Goal: Information Seeking & Learning: Learn about a topic

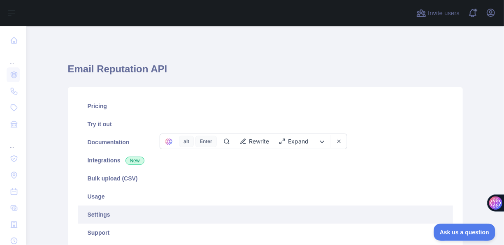
scroll to position [253, 0]
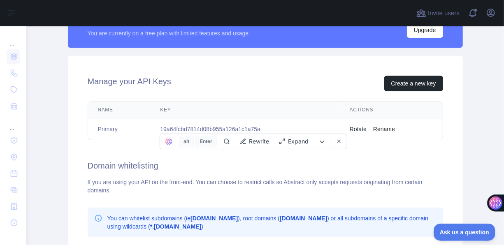
click at [212, 176] on div "Manage your API Keys Create a new key Name Key Actions Primary 19a64fcbd7814d08…" at bounding box center [265, 203] width 395 height 294
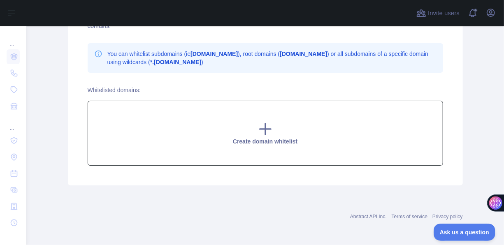
click at [269, 140] on span "Create domain whitelist" at bounding box center [265, 141] width 65 height 7
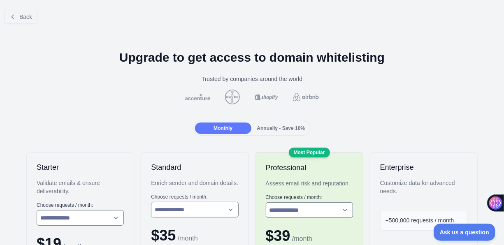
click at [12, 9] on div "Back" at bounding box center [252, 16] width 504 height 27
click at [25, 17] on span "Back" at bounding box center [25, 17] width 13 height 7
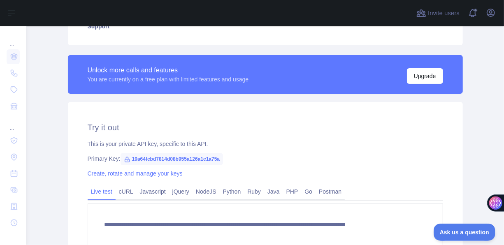
scroll to position [246, 0]
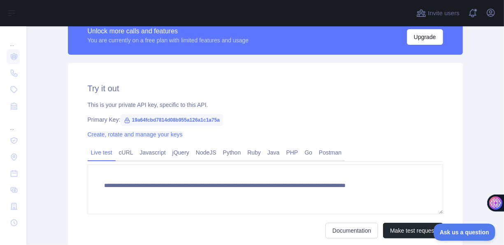
click at [126, 136] on link "Create, rotate and manage your keys" at bounding box center [135, 134] width 95 height 7
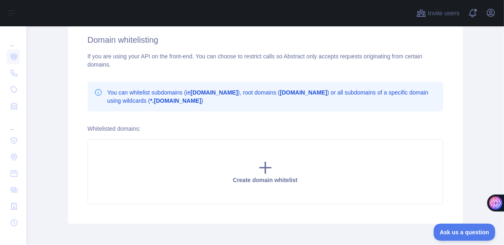
scroll to position [246, 0]
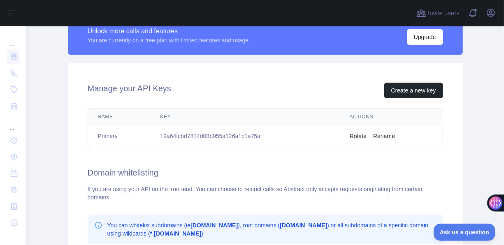
click at [356, 134] on button "Rotate" at bounding box center [358, 136] width 17 height 8
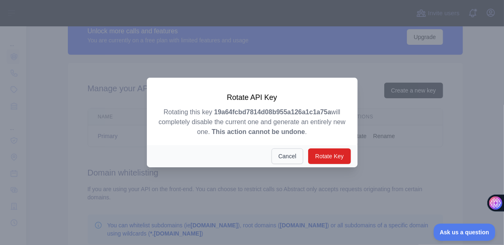
click at [277, 156] on button "Cancel" at bounding box center [288, 157] width 32 height 16
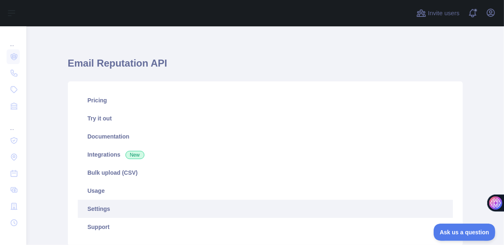
scroll to position [88, 0]
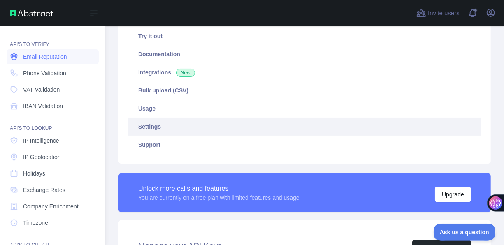
click at [56, 55] on span "Email Reputation" at bounding box center [45, 57] width 44 height 8
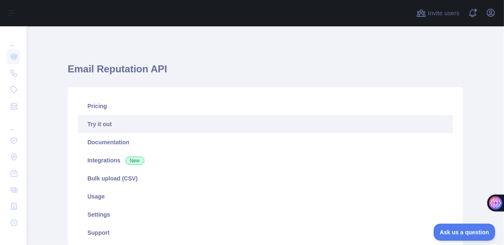
click at [147, 124] on link "Try it out" at bounding box center [266, 124] width 376 height 18
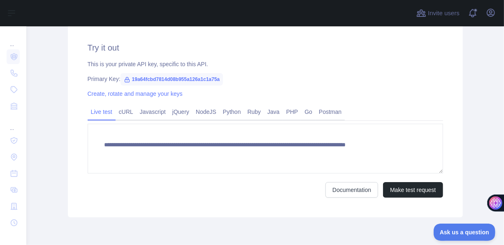
scroll to position [288, 0]
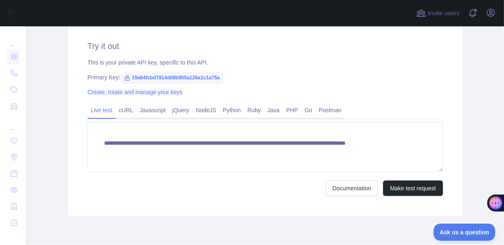
click at [105, 93] on link "Create, rotate and manage your keys" at bounding box center [135, 92] width 95 height 7
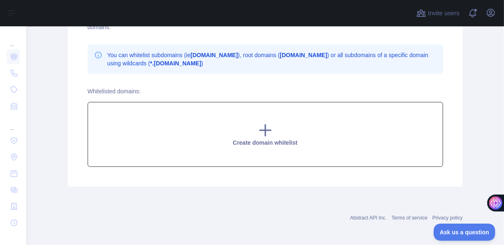
scroll to position [418, 0]
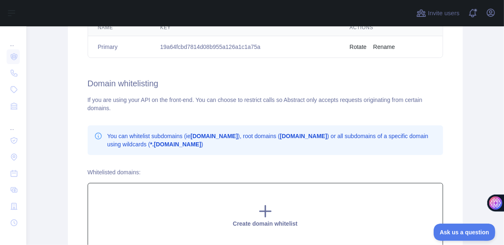
click at [260, 205] on icon at bounding box center [265, 211] width 16 height 16
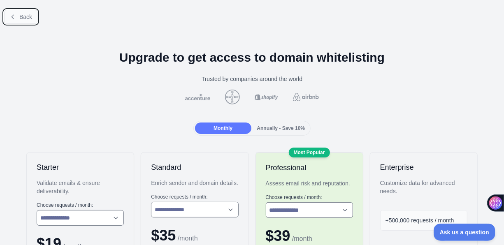
click at [14, 21] on button "Back" at bounding box center [20, 17] width 33 height 14
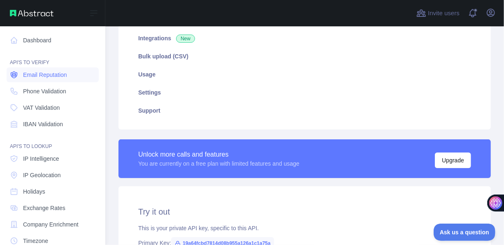
click at [70, 78] on link "Email Reputation" at bounding box center [53, 75] width 92 height 15
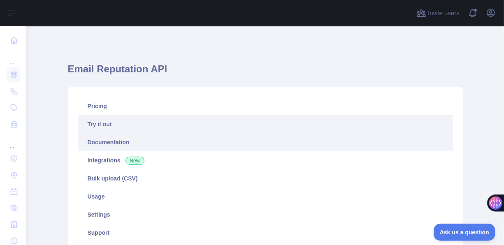
click at [133, 141] on link "Documentation" at bounding box center [266, 142] width 376 height 18
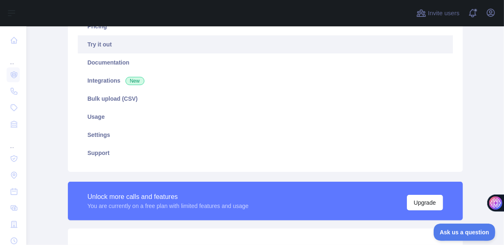
scroll to position [82, 0]
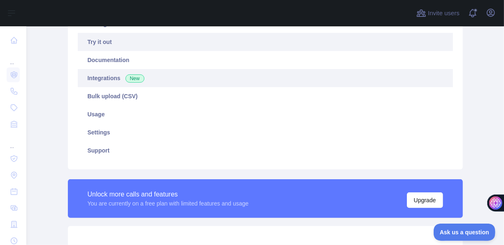
click at [112, 82] on link "Integrations New" at bounding box center [266, 78] width 376 height 18
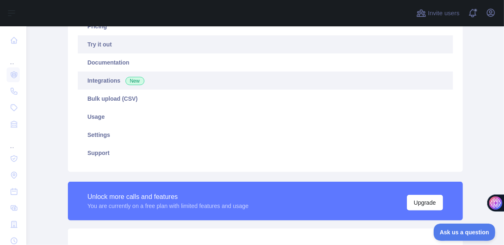
scroll to position [82, 0]
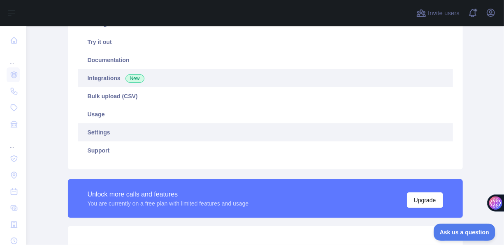
click at [124, 133] on link "Settings" at bounding box center [266, 133] width 376 height 18
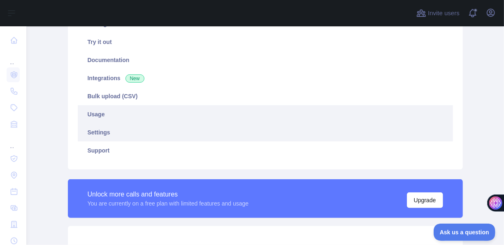
click at [115, 112] on link "Usage" at bounding box center [266, 114] width 376 height 18
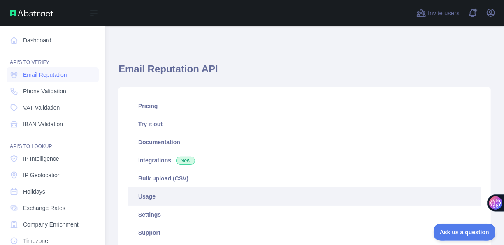
scroll to position [411560, 411386]
click at [48, 76] on span "Email Reputation" at bounding box center [45, 75] width 44 height 8
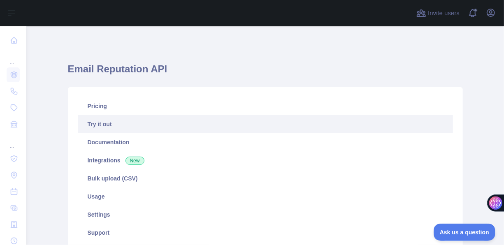
click at [149, 121] on link "Try it out" at bounding box center [266, 124] width 376 height 18
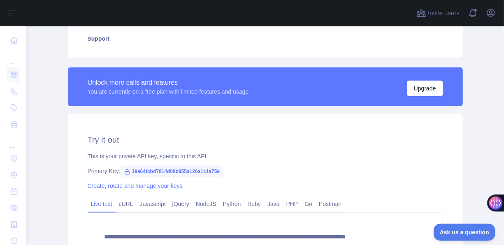
scroll to position [247, 0]
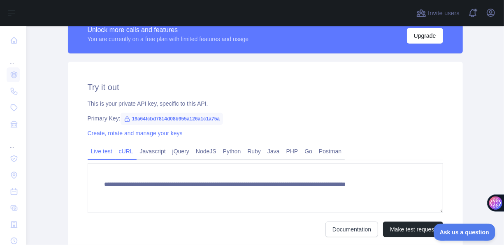
click at [120, 148] on link "cURL" at bounding box center [126, 151] width 21 height 13
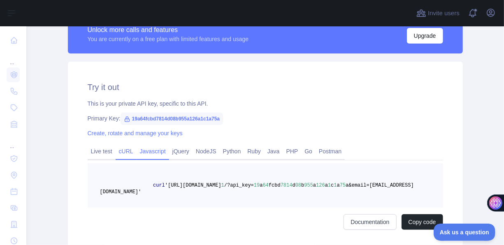
click at [142, 148] on link "Javascript" at bounding box center [153, 151] width 33 height 13
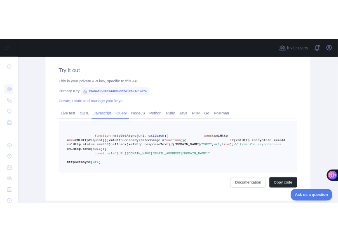
scroll to position [329, 0]
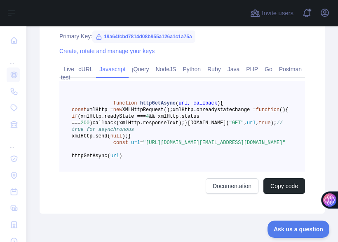
click at [172, 214] on div "Try it out This is your private API key, specific to this API. Primary Key: 19a…" at bounding box center [182, 96] width 285 height 234
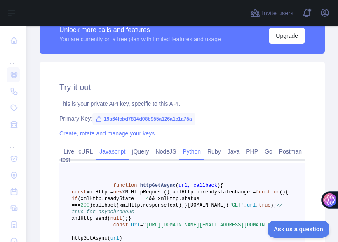
click at [182, 152] on link "Python" at bounding box center [191, 151] width 25 height 13
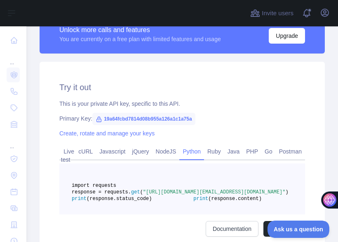
scroll to position [288, 0]
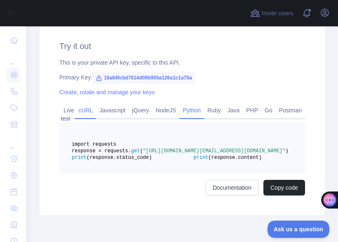
click at [84, 111] on link "cURL" at bounding box center [85, 110] width 21 height 13
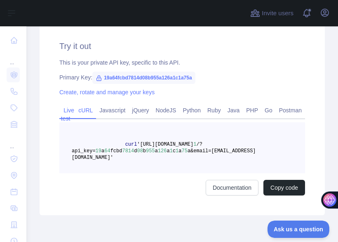
click at [62, 110] on link "Live test" at bounding box center [67, 114] width 14 height 21
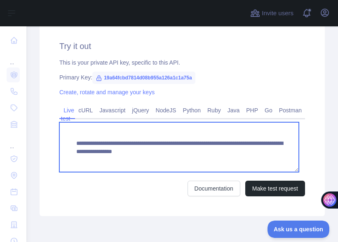
drag, startPoint x: 83, startPoint y: 156, endPoint x: 72, endPoint y: 142, distance: 18.2
click at [72, 142] on textarea "**********" at bounding box center [178, 147] width 239 height 50
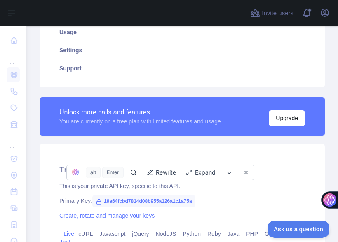
scroll to position [0, 0]
